Goal: Check status

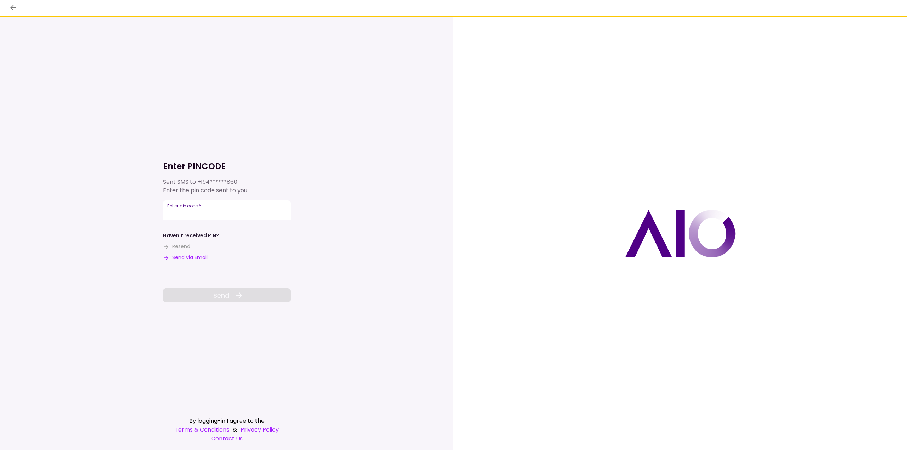
click at [253, 210] on input "Enter pin code   *" at bounding box center [227, 211] width 128 height 20
type input "******"
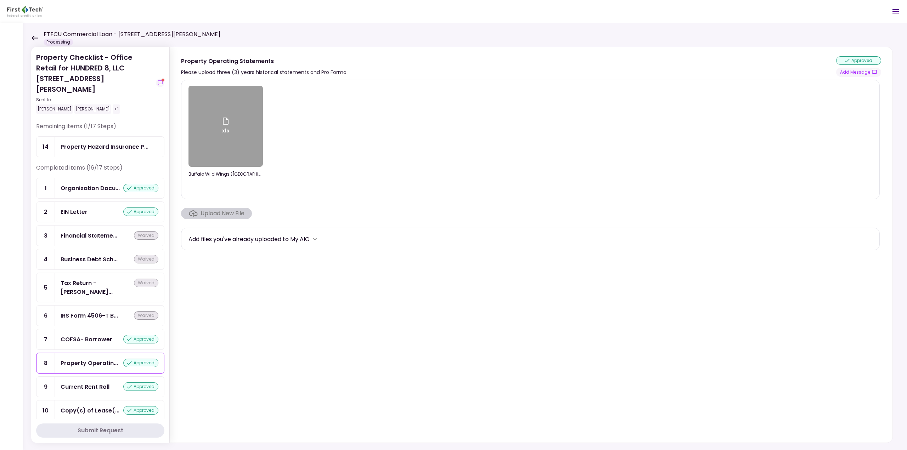
click at [34, 40] on icon at bounding box center [35, 37] width 6 height 5
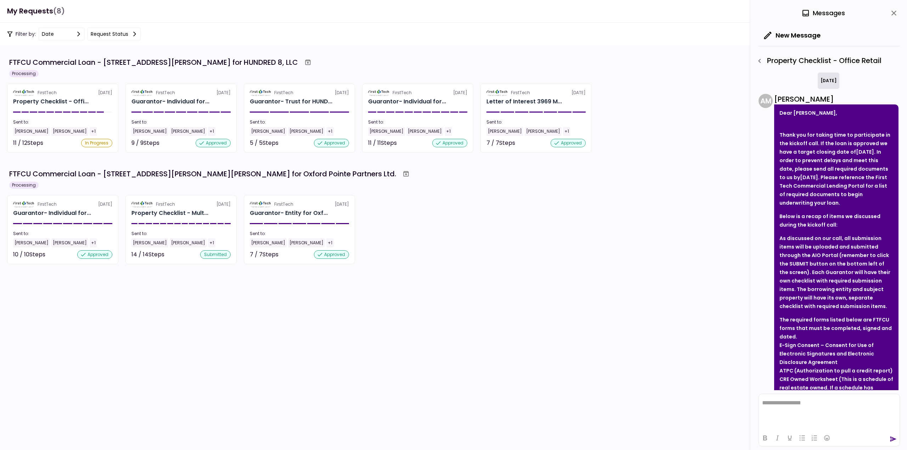
scroll to position [551, 0]
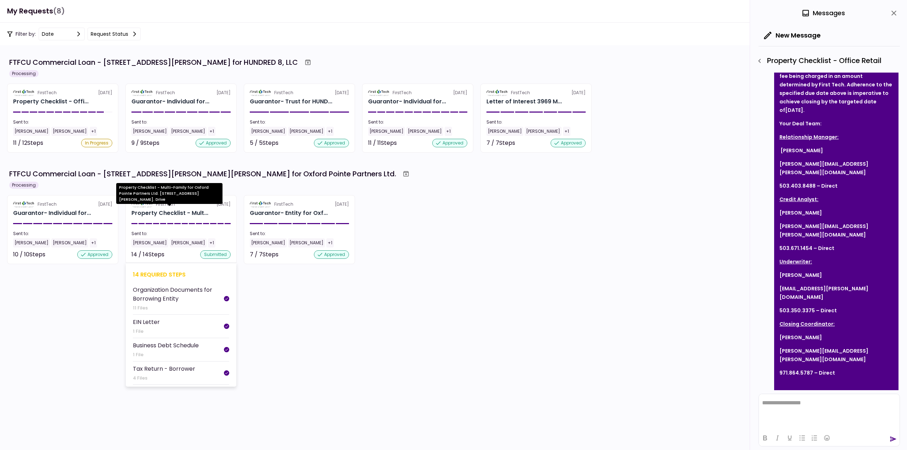
click at [189, 215] on div "Property Checklist - Mult..." at bounding box center [169, 213] width 77 height 9
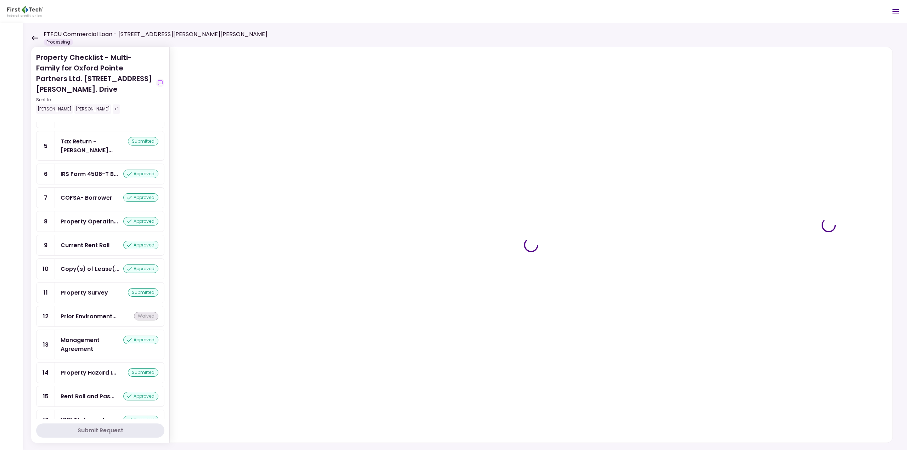
scroll to position [109, 0]
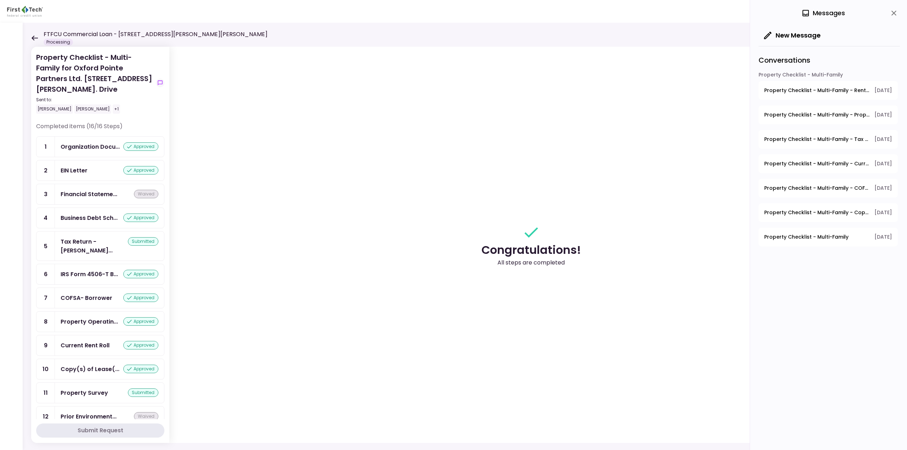
click at [34, 35] on icon at bounding box center [34, 37] width 7 height 5
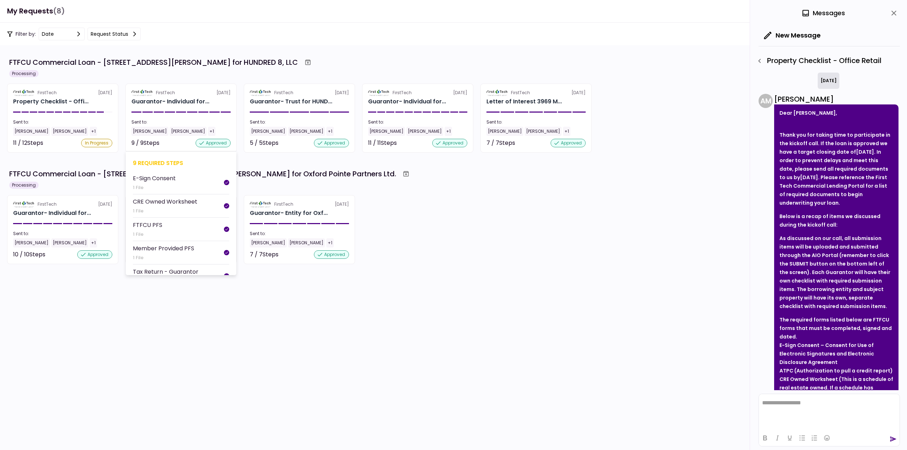
scroll to position [551, 0]
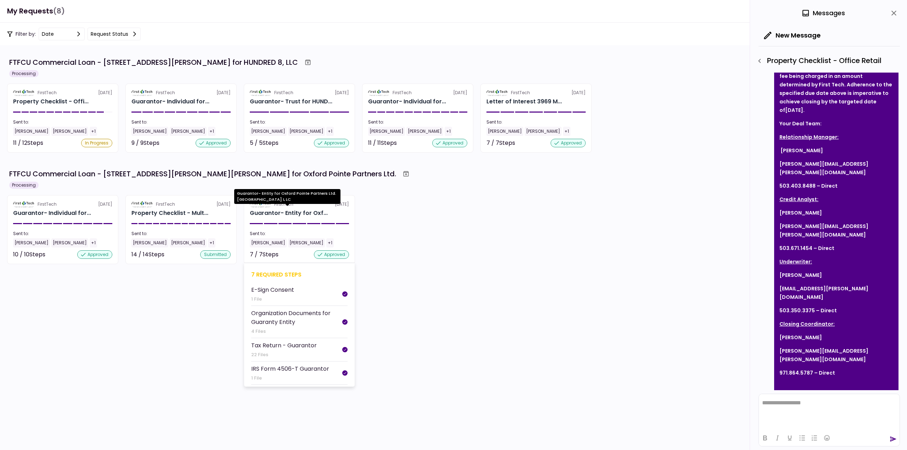
click at [297, 212] on div "Guarantor- Entity for Oxf..." at bounding box center [289, 213] width 78 height 9
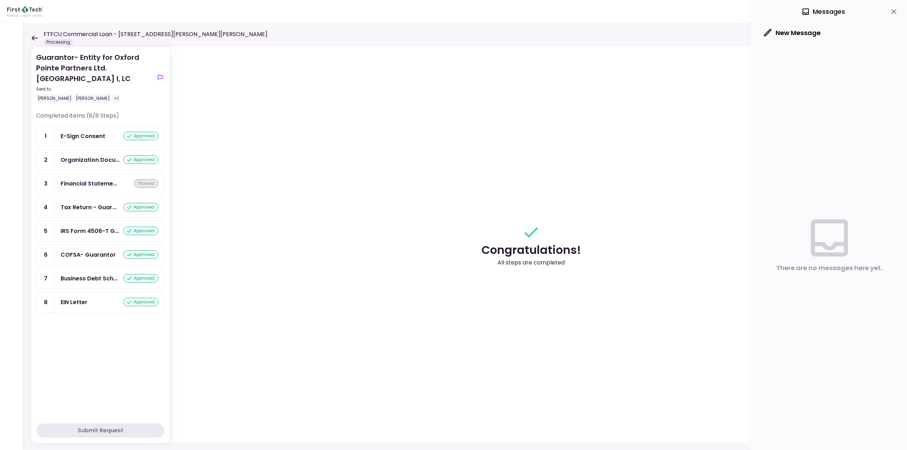
click at [30, 34] on div "Guarantor- Entity for Oxford Pointe Partners Ltd. Oxford Pointe I, LC Sent to: …" at bounding box center [465, 237] width 884 height 428
click at [35, 40] on icon at bounding box center [34, 37] width 7 height 5
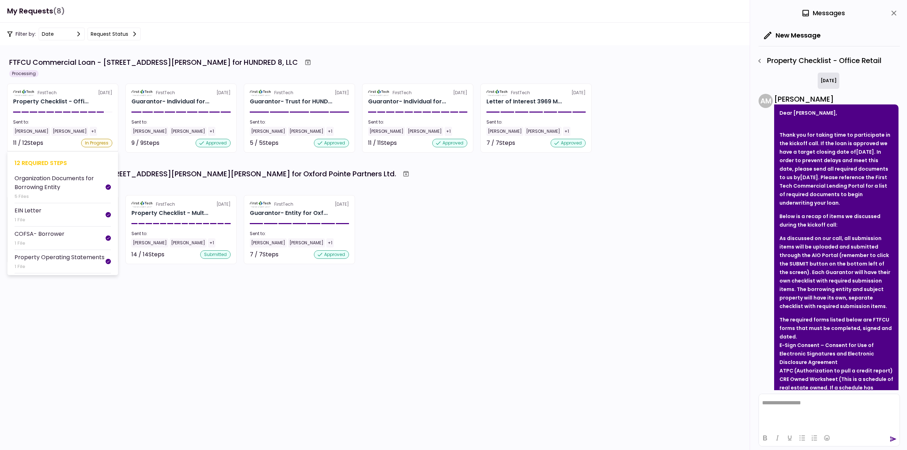
scroll to position [551, 0]
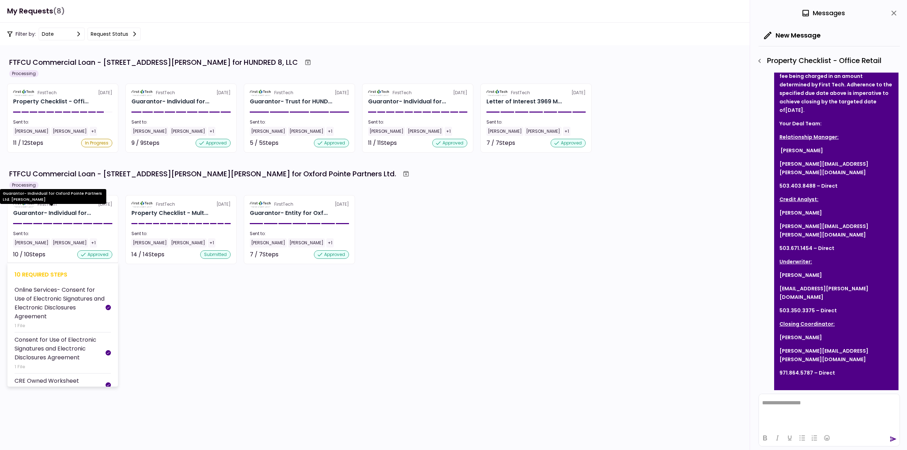
click at [64, 212] on div "Guarantor- Individual for..." at bounding box center [52, 213] width 78 height 9
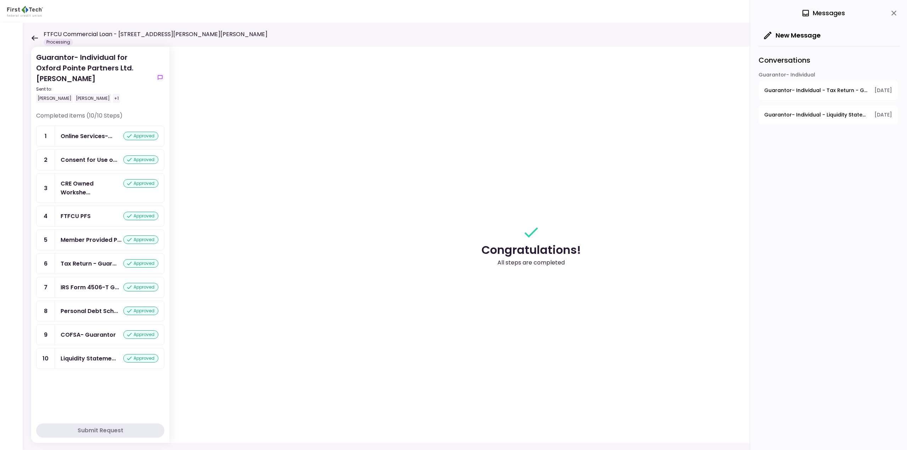
click at [31, 38] on div "Guarantor- Individual for Oxford Pointe Partners Ltd. [PERSON_NAME] Sent to: [P…" at bounding box center [465, 237] width 884 height 428
click at [33, 38] on icon at bounding box center [35, 37] width 6 height 5
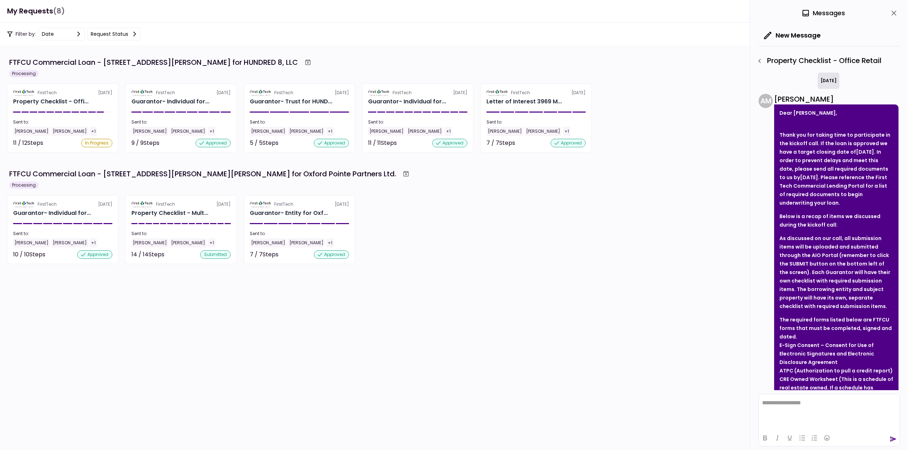
scroll to position [551, 0]
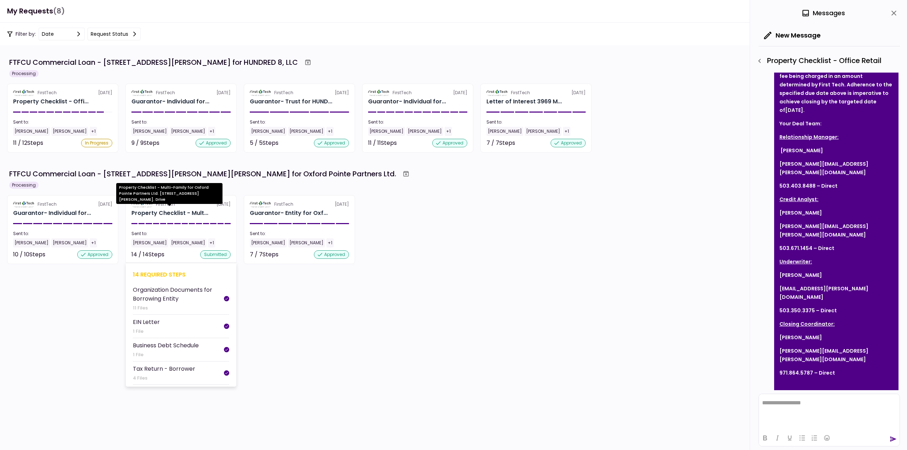
click at [190, 212] on div "Property Checklist - Mult..." at bounding box center [169, 213] width 77 height 9
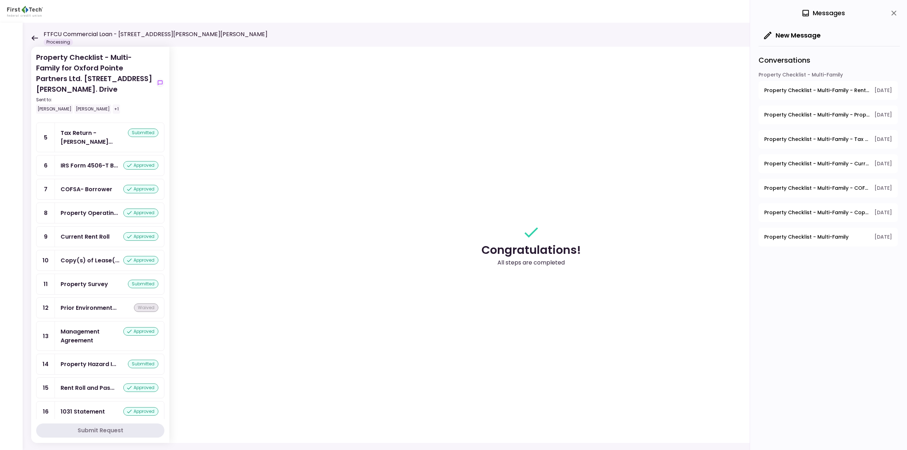
scroll to position [109, 0]
click at [37, 39] on icon at bounding box center [34, 37] width 7 height 5
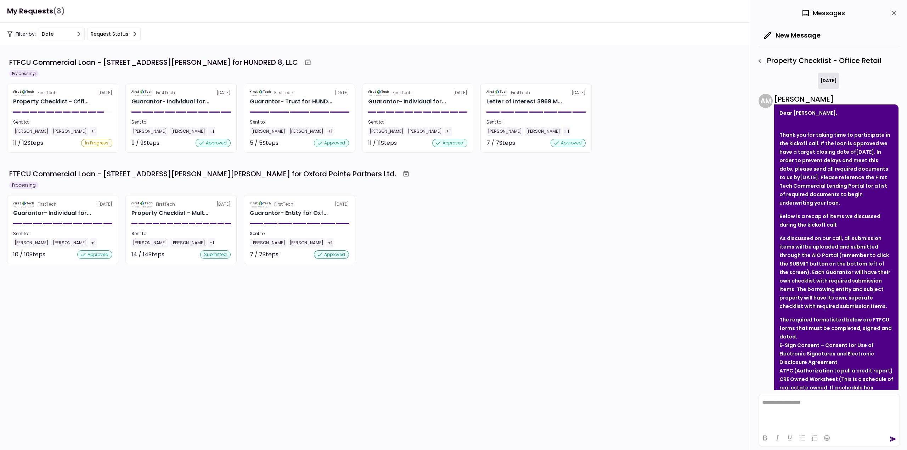
scroll to position [551, 0]
